Goal: Transaction & Acquisition: Purchase product/service

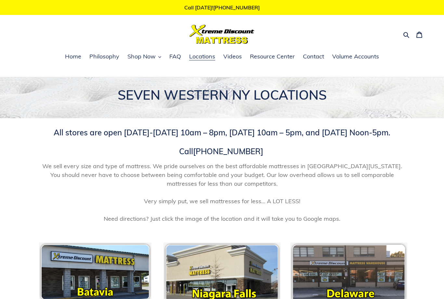
click at [145, 53] on span "Shop Now" at bounding box center [141, 57] width 28 height 8
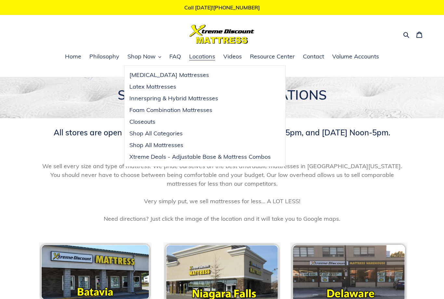
click at [134, 141] on span "Shop All Mattresses" at bounding box center [156, 145] width 54 height 8
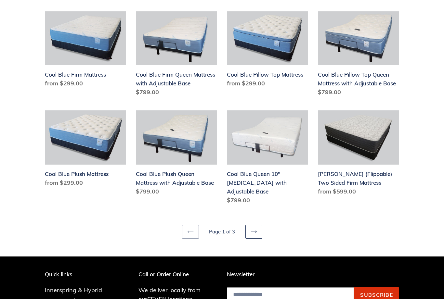
scroll to position [766, 0]
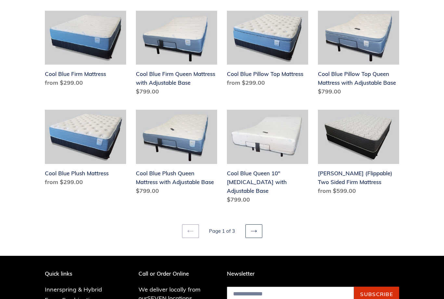
click at [257, 225] on link "Next page" at bounding box center [253, 232] width 17 height 14
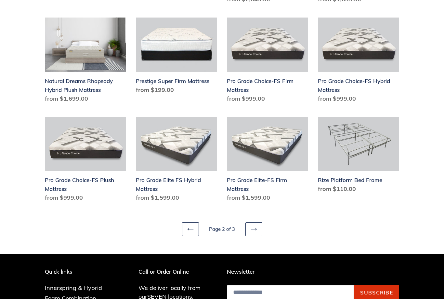
scroll to position [765, 0]
click at [256, 224] on link "Next page" at bounding box center [253, 229] width 17 height 14
